Goal: Task Accomplishment & Management: Manage account settings

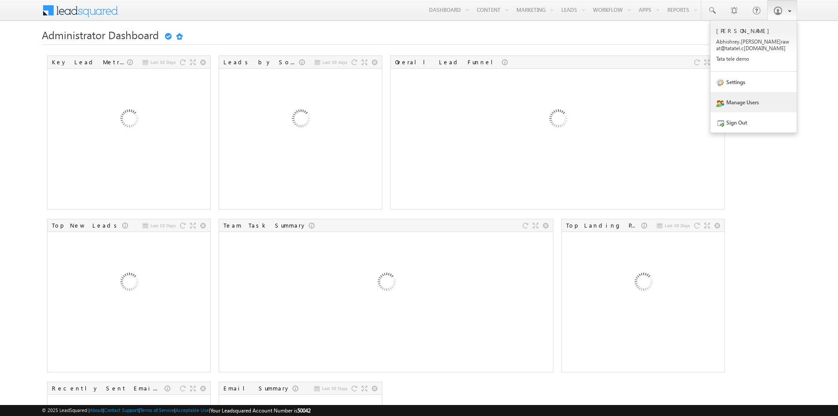
click at [742, 101] on link "Manage Users" at bounding box center [753, 102] width 86 height 20
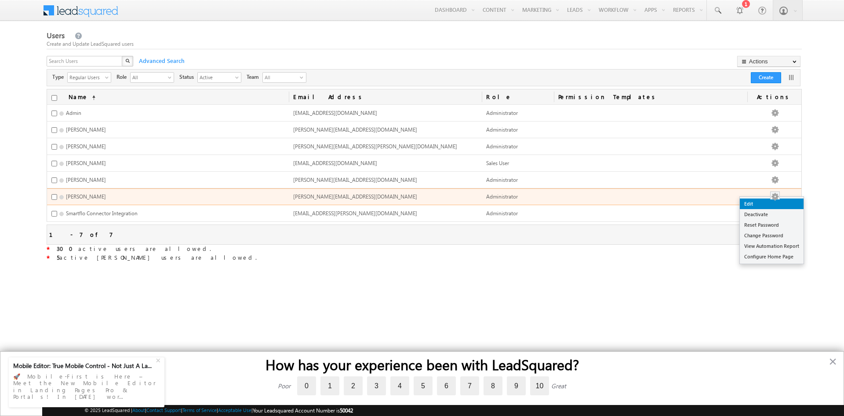
click at [763, 204] on link "Edit" at bounding box center [772, 203] width 64 height 11
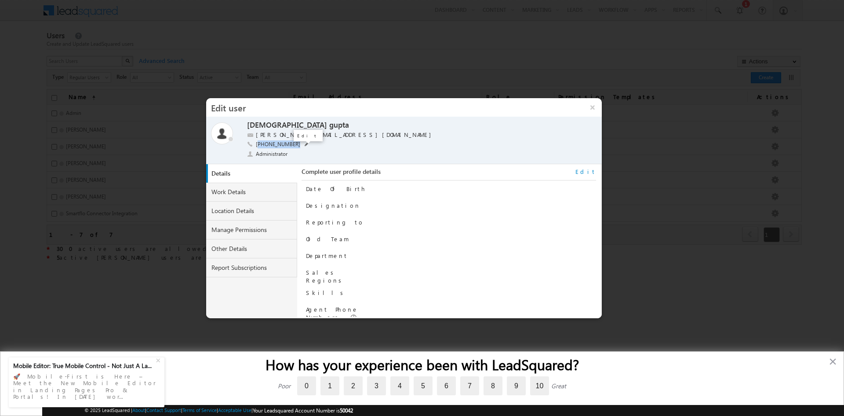
drag, startPoint x: 258, startPoint y: 144, endPoint x: 297, endPoint y: 145, distance: 38.7
click at [297, 145] on div "[PHONE_NUMBER] [PHONE_NUMBER]" at bounding box center [407, 145] width 320 height 10
click at [245, 242] on link "Other Details" at bounding box center [251, 248] width 91 height 19
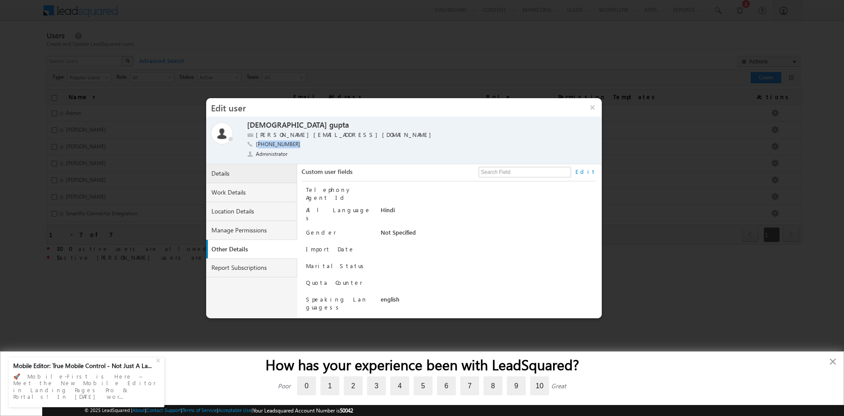
click at [230, 177] on link "Details" at bounding box center [251, 173] width 91 height 19
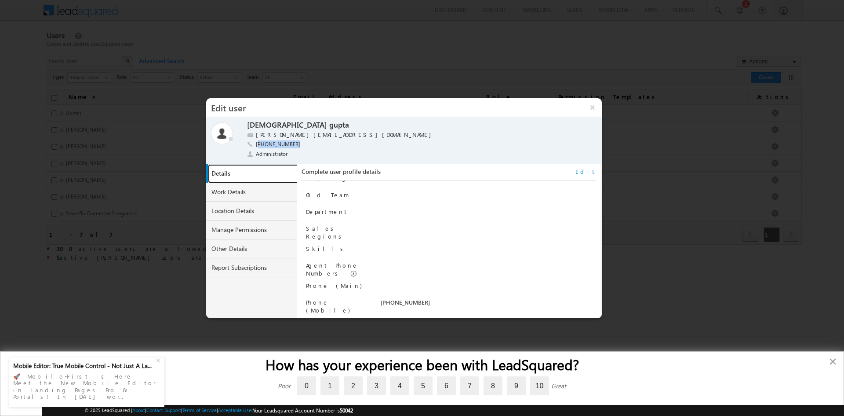
scroll to position [89, 0]
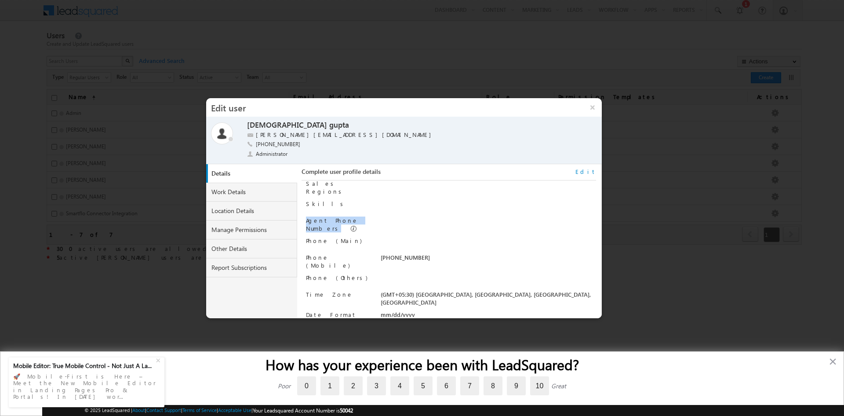
drag, startPoint x: 305, startPoint y: 215, endPoint x: 374, endPoint y: 218, distance: 69.5
click at [374, 218] on div "Complete user profile details Edit Date Of Birth Designation Reporting to Old T…" at bounding box center [449, 242] width 294 height 149
drag, startPoint x: 307, startPoint y: 234, endPoint x: 328, endPoint y: 244, distance: 22.4
click at [355, 237] on div "Phone (Main)" at bounding box center [339, 243] width 67 height 12
drag, startPoint x: 309, startPoint y: 252, endPoint x: 339, endPoint y: 255, distance: 30.6
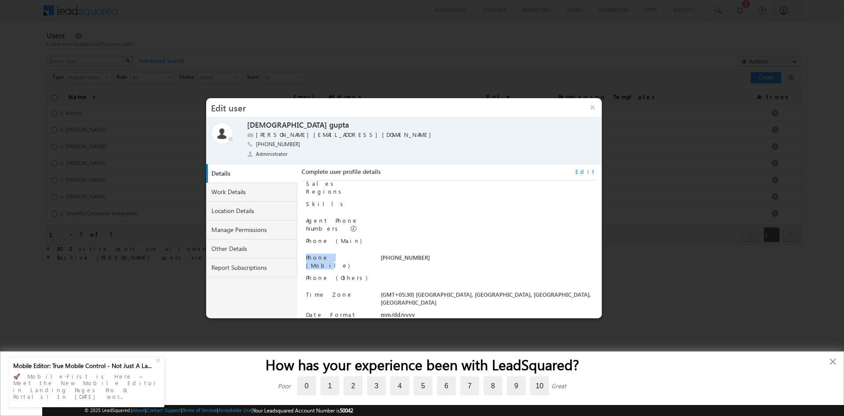
click at [339, 255] on div "Complete user profile details Edit Date Of Birth Designation Reporting to Old T…" at bounding box center [449, 242] width 294 height 149
drag, startPoint x: 305, startPoint y: 268, endPoint x: 347, endPoint y: 272, distance: 42.0
click at [347, 272] on div "Complete user profile details Edit Date Of Birth Designation Reporting to Old T…" at bounding box center [449, 242] width 294 height 149
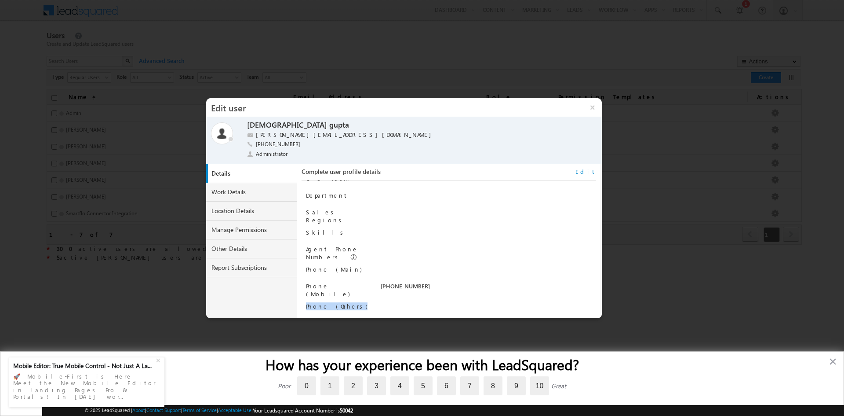
scroll to position [45, 0]
click at [590, 113] on button "×" at bounding box center [592, 107] width 19 height 18
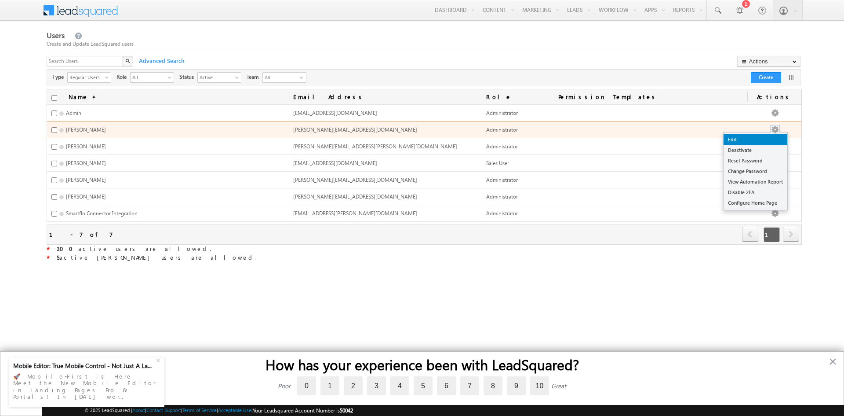
click at [770, 135] on link "Edit" at bounding box center [756, 139] width 64 height 11
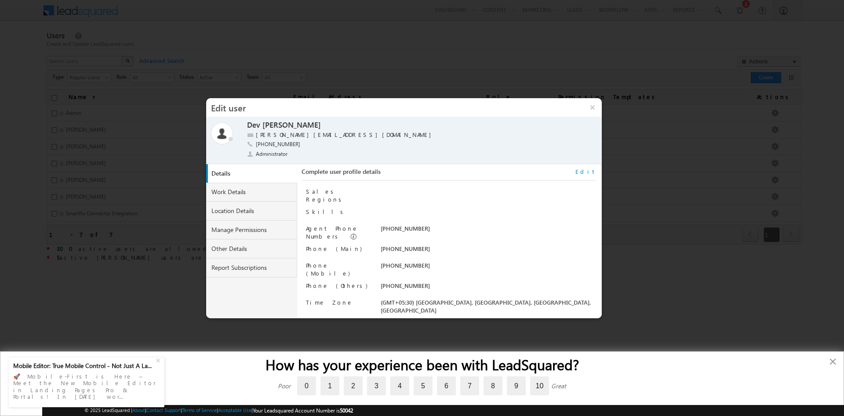
scroll to position [89, 0]
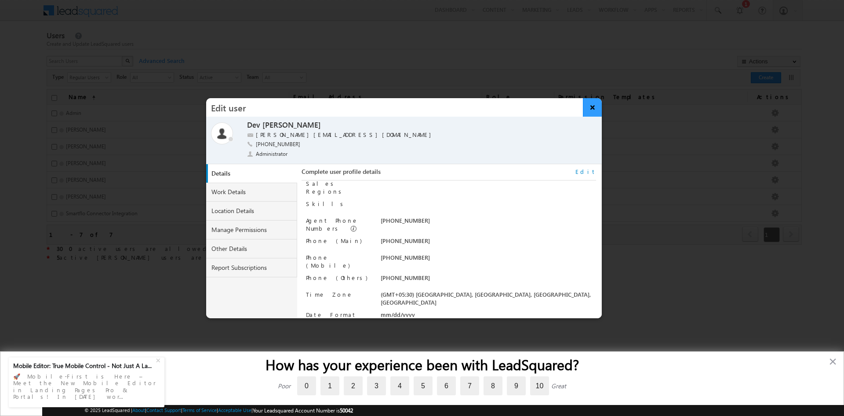
click at [591, 112] on button "×" at bounding box center [592, 107] width 19 height 18
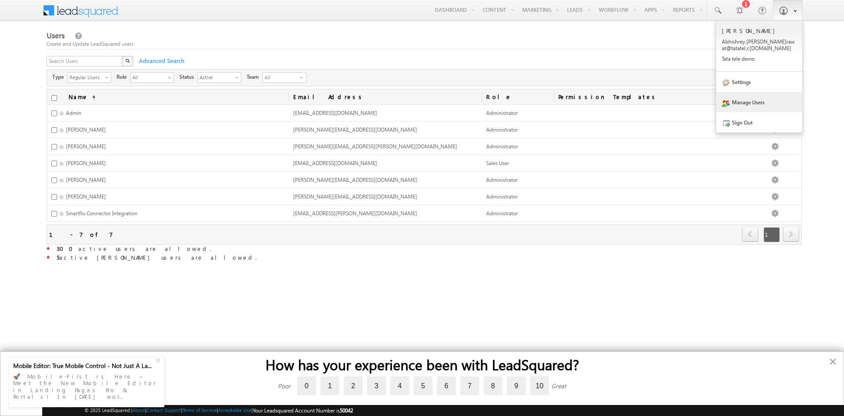
click at [741, 124] on link "Sign Out" at bounding box center [759, 122] width 86 height 20
